Goal: Find specific page/section: Find specific page/section

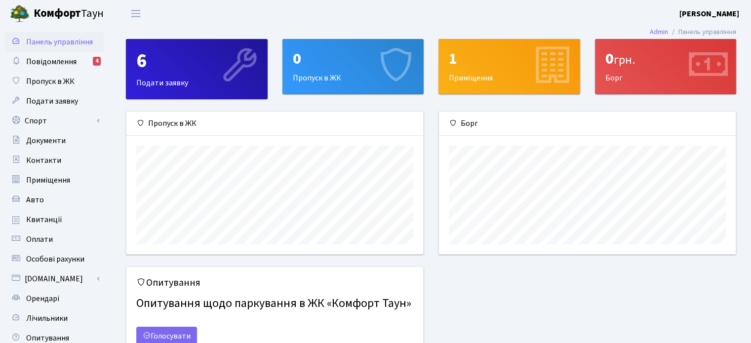
scroll to position [142, 296]
click at [95, 55] on link "Повідомлення 4" at bounding box center [54, 62] width 99 height 20
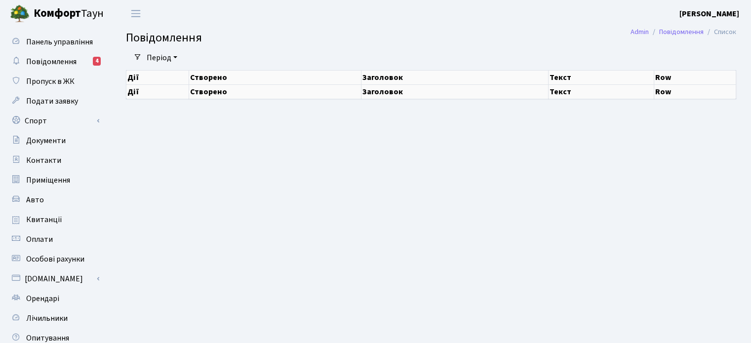
select select "25"
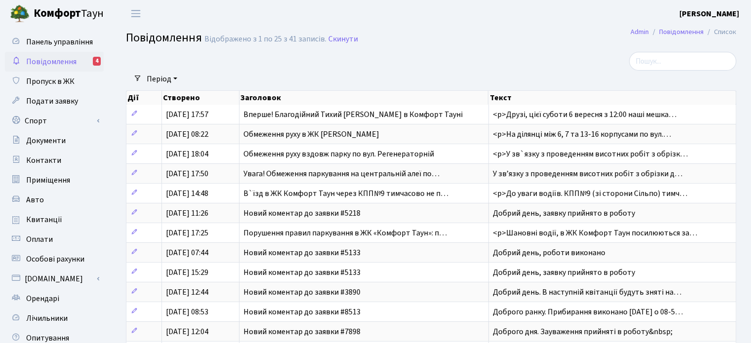
click at [63, 67] on span "Повідомлення" at bounding box center [51, 61] width 50 height 11
select select "25"
